Goal: Task Accomplishment & Management: Use online tool/utility

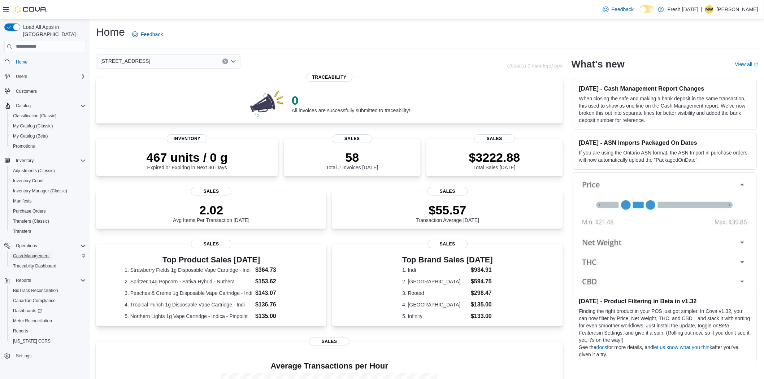
click at [34, 253] on span "Cash Management" at bounding box center [31, 256] width 36 height 6
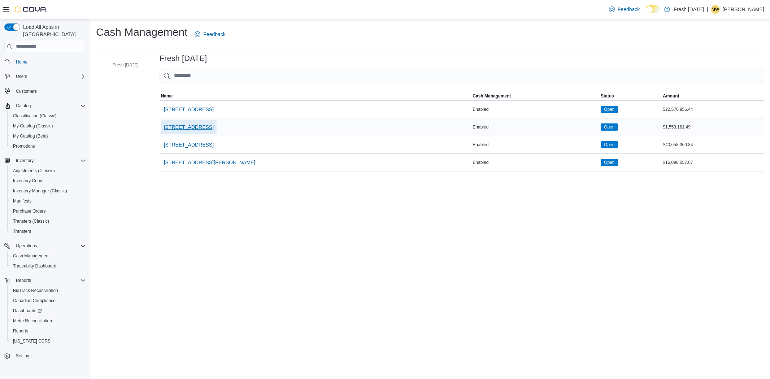
click at [207, 128] on span "1407 Cinnamon Hill Lane" at bounding box center [189, 126] width 50 height 7
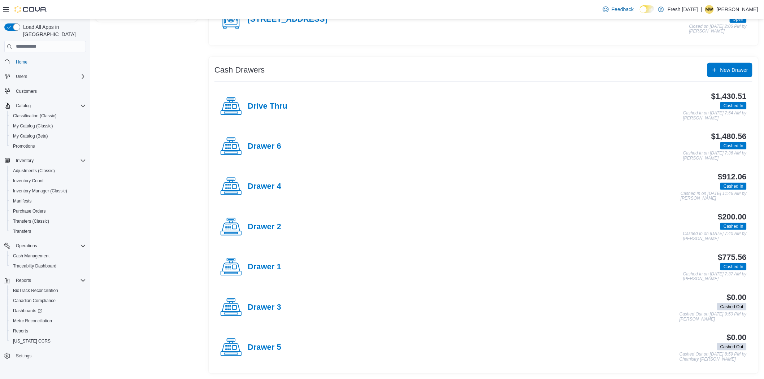
scroll to position [103, 0]
click at [251, 265] on h4 "Drawer 1" at bounding box center [265, 266] width 34 height 9
